Goal: Task Accomplishment & Management: Manage account settings

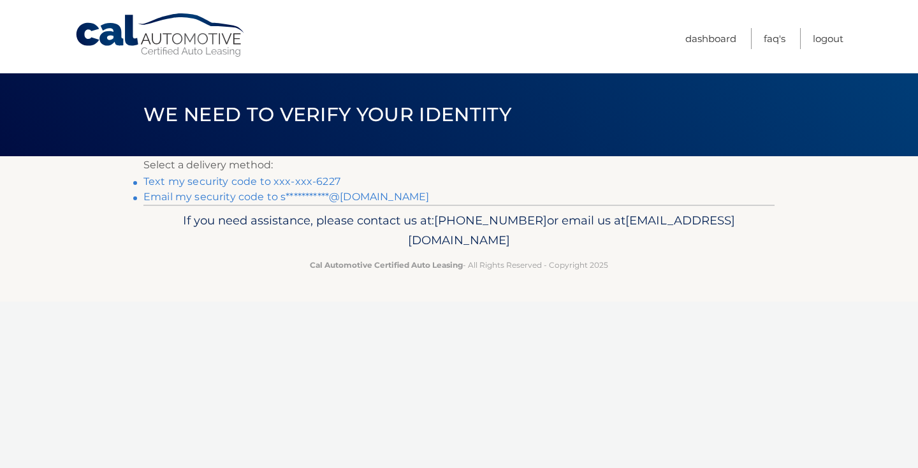
click at [296, 180] on link "Text my security code to xxx-xxx-6227" at bounding box center [241, 181] width 197 height 12
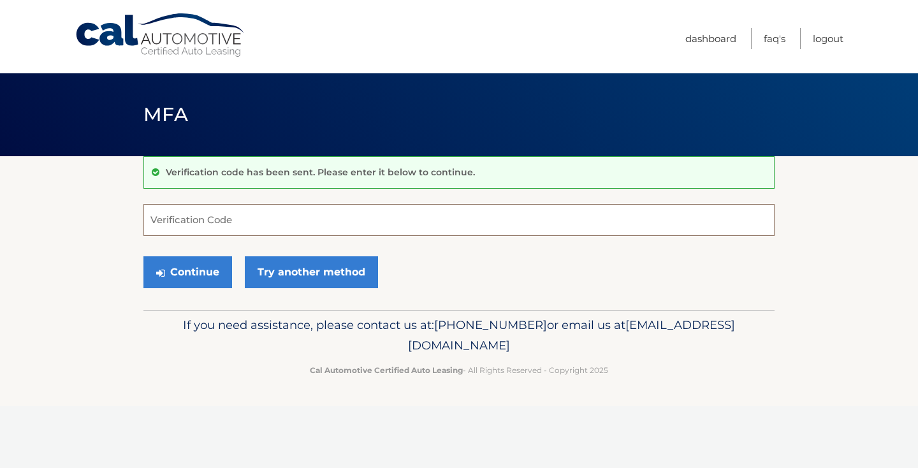
click at [266, 224] on input "Verification Code" at bounding box center [458, 220] width 631 height 32
type input "376004"
click at [190, 281] on button "Continue" at bounding box center [187, 272] width 89 height 32
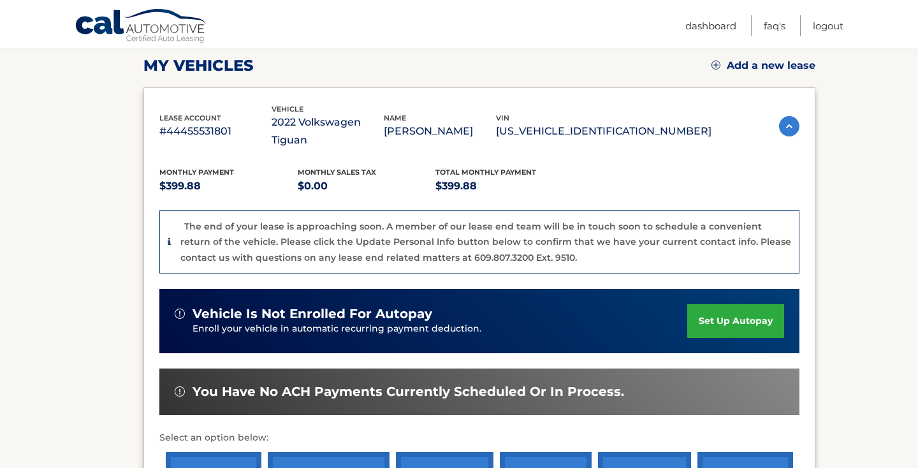
scroll to position [178, 0]
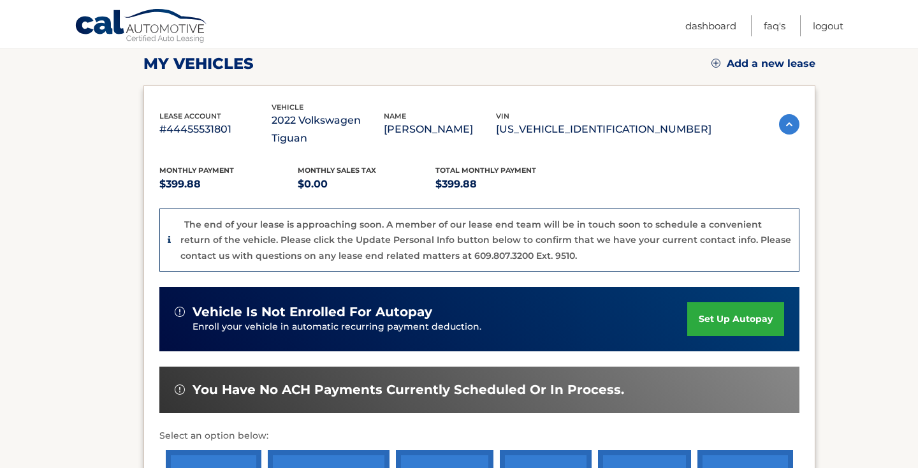
click at [830, 37] on ul "Dashboard FAQ's Logout" at bounding box center [764, 24] width 158 height 48
click at [830, 29] on link "Logout" at bounding box center [828, 25] width 31 height 21
